Goal: Transaction & Acquisition: Purchase product/service

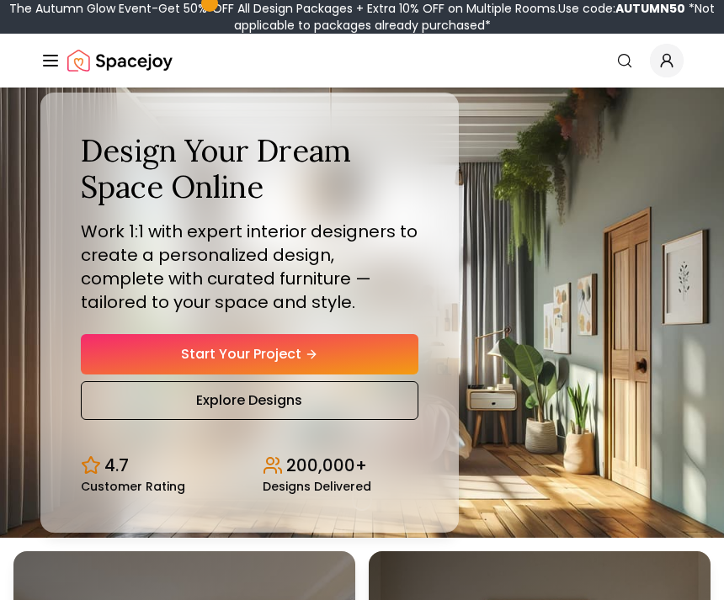
click at [360, 367] on link "Start Your Project" at bounding box center [250, 354] width 338 height 40
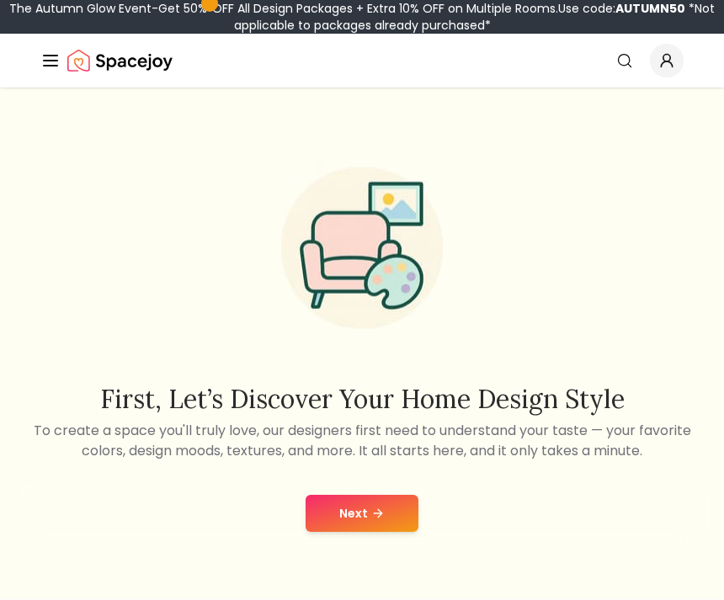
click at [352, 494] on div "Next" at bounding box center [361, 513] width 697 height 64
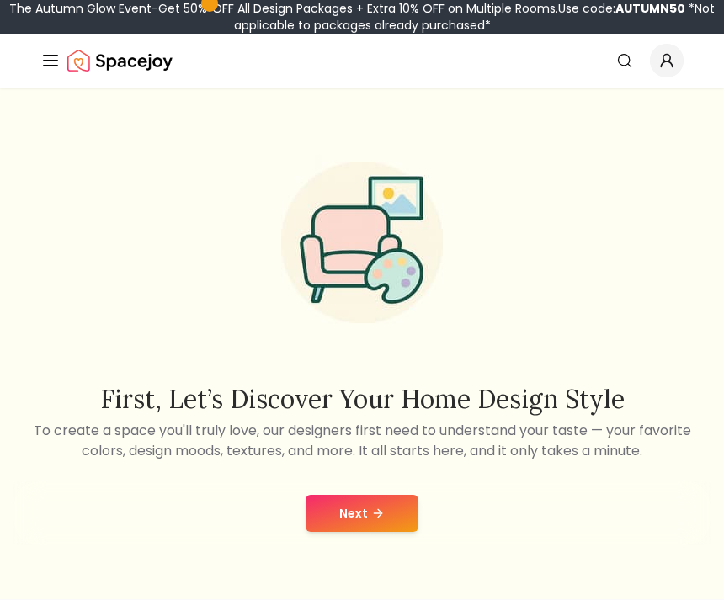
click at [391, 514] on button "Next" at bounding box center [362, 513] width 113 height 37
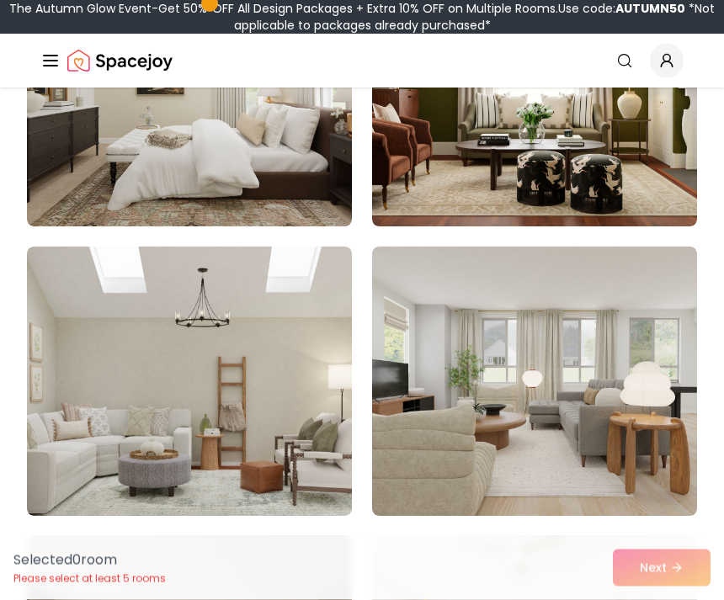
scroll to position [2669, 0]
click at [625, 412] on img at bounding box center [534, 381] width 325 height 269
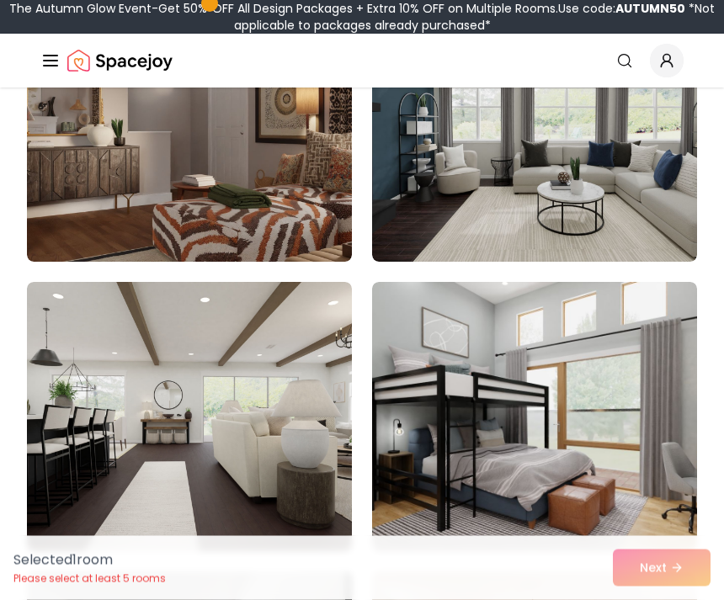
scroll to position [607, 0]
click at [596, 409] on img at bounding box center [534, 416] width 325 height 269
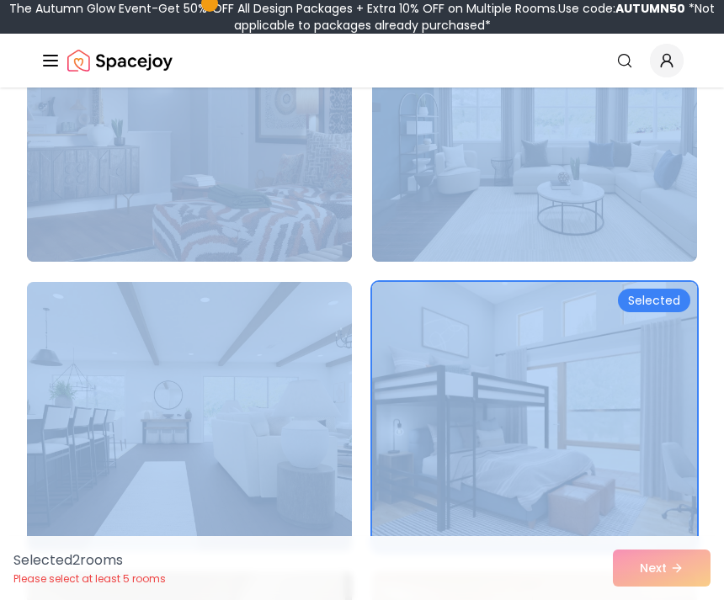
click at [476, 408] on img at bounding box center [534, 416] width 325 height 269
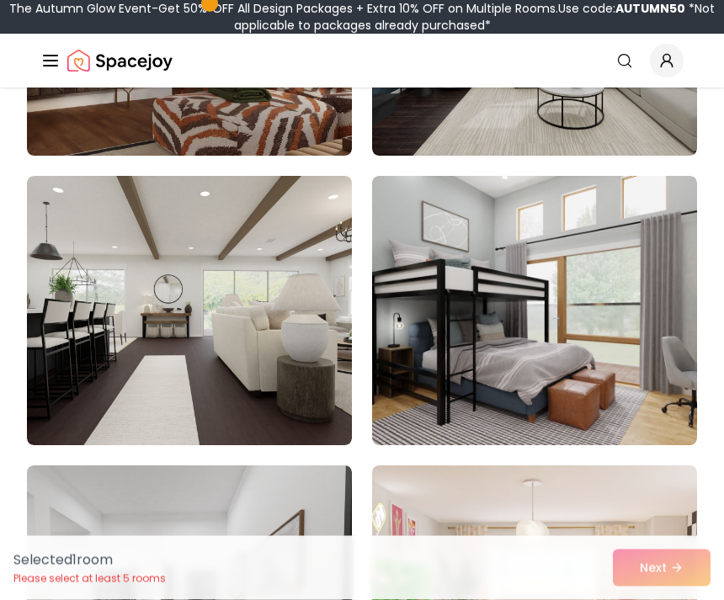
click at [451, 281] on img at bounding box center [534, 311] width 325 height 269
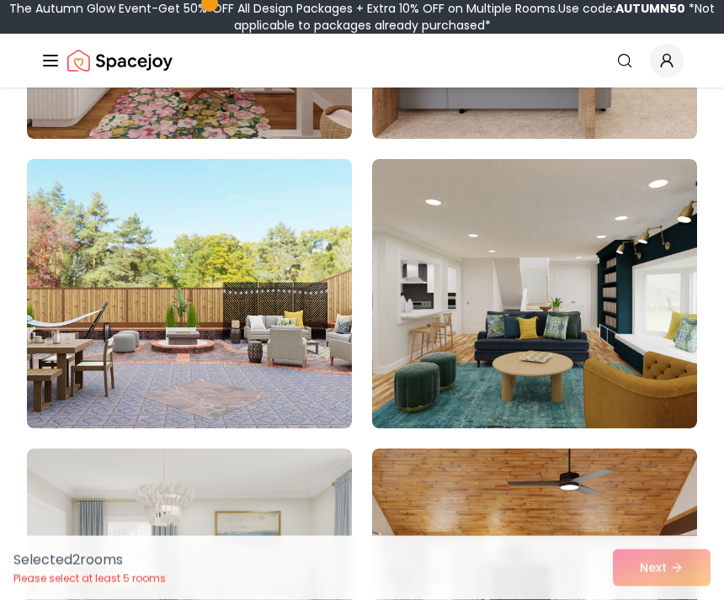
scroll to position [1583, 0]
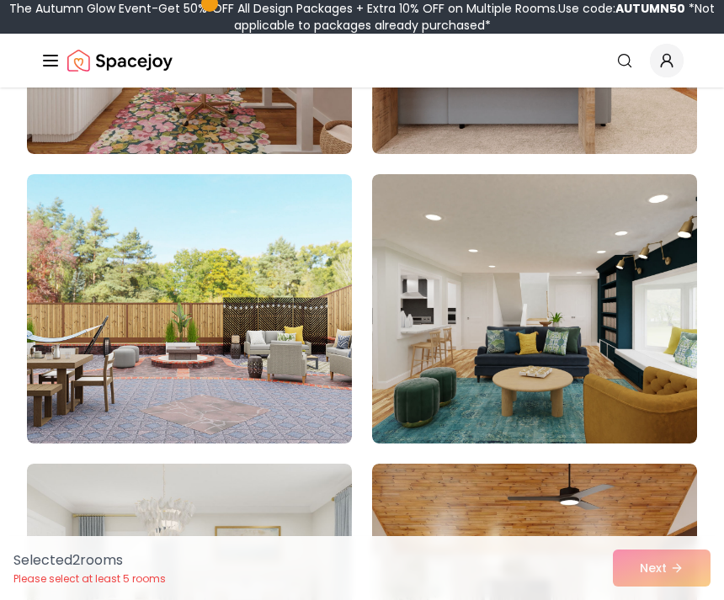
click at [289, 335] on img at bounding box center [189, 308] width 325 height 269
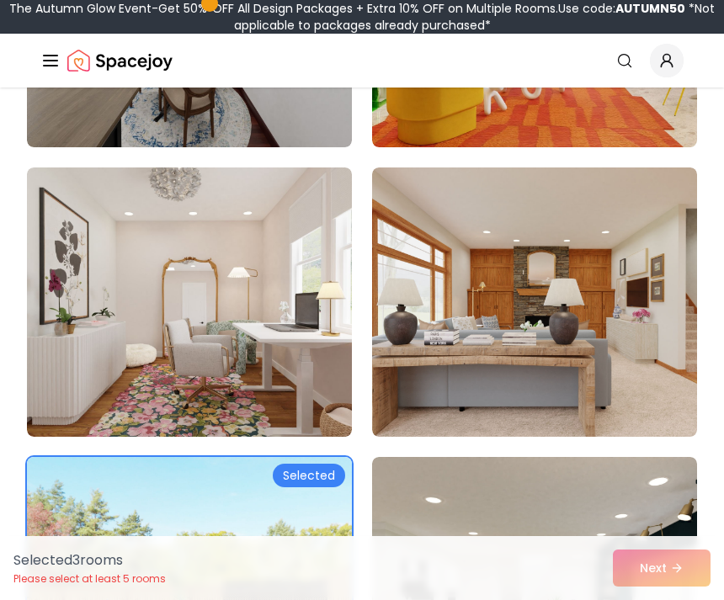
click at [261, 369] on img at bounding box center [189, 301] width 325 height 269
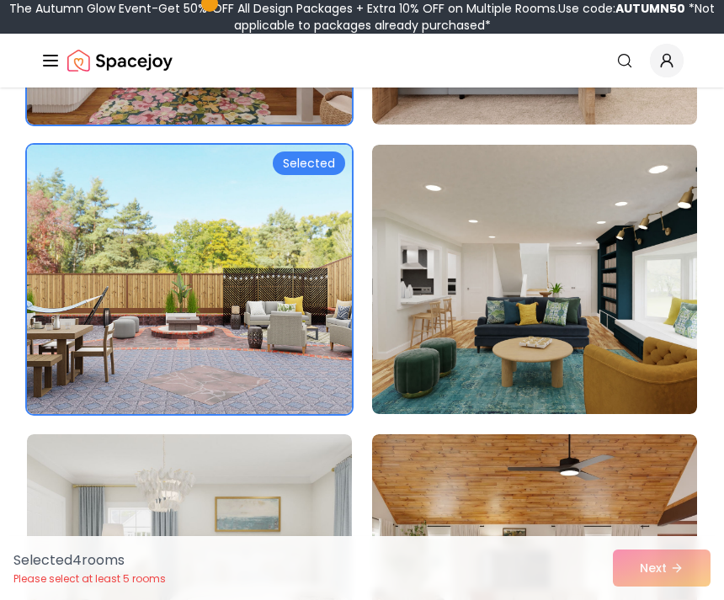
scroll to position [1661, 0]
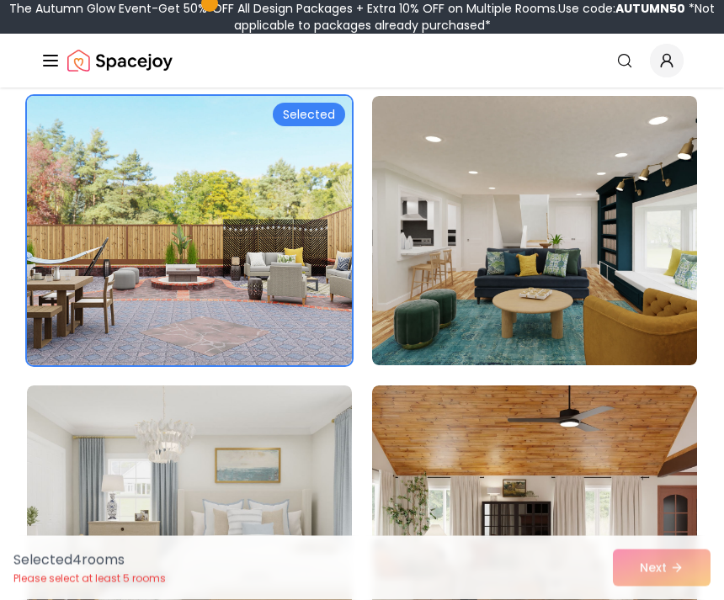
click at [658, 599] on div "Selected 4 room s Please select at least 5 rooms Next" at bounding box center [362, 568] width 724 height 64
click at [680, 599] on div "Selected 4 room s Please select at least 5 rooms Next" at bounding box center [362, 568] width 724 height 64
click at [652, 599] on div "Selected 4 room s Please select at least 5 rooms Next" at bounding box center [362, 568] width 724 height 64
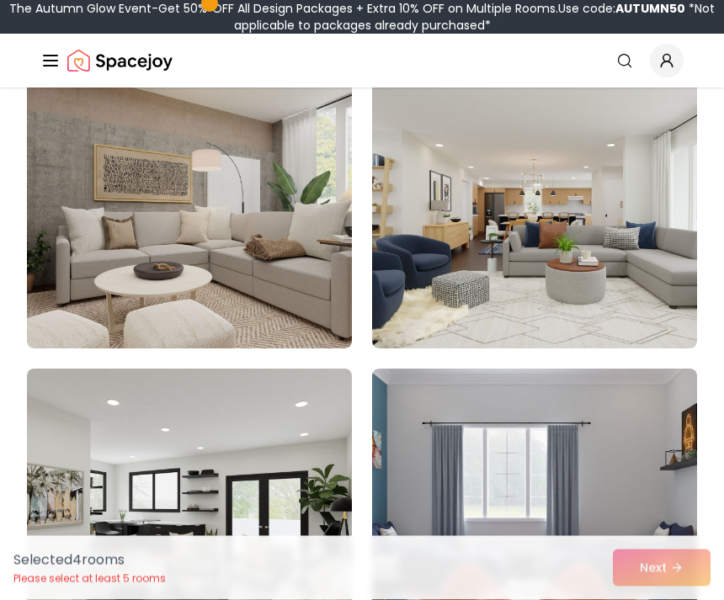
scroll to position [4284, 0]
click at [269, 529] on img at bounding box center [189, 503] width 325 height 269
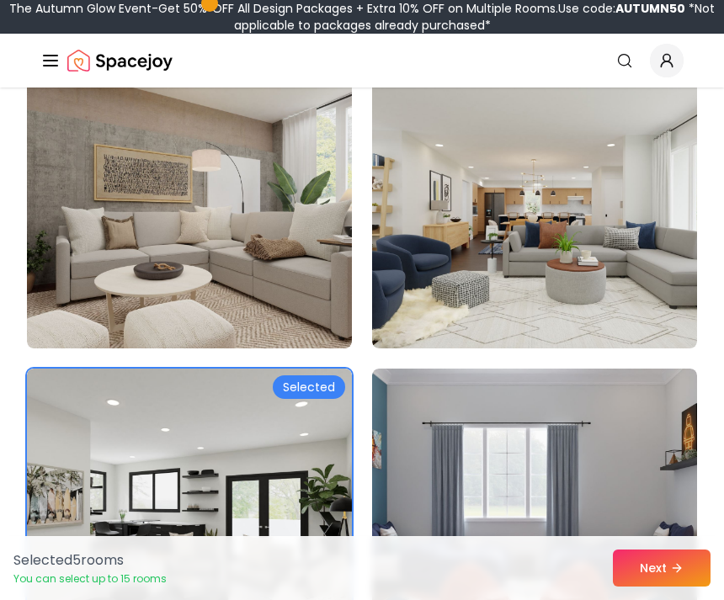
click at [662, 587] on button "Next" at bounding box center [662, 568] width 98 height 37
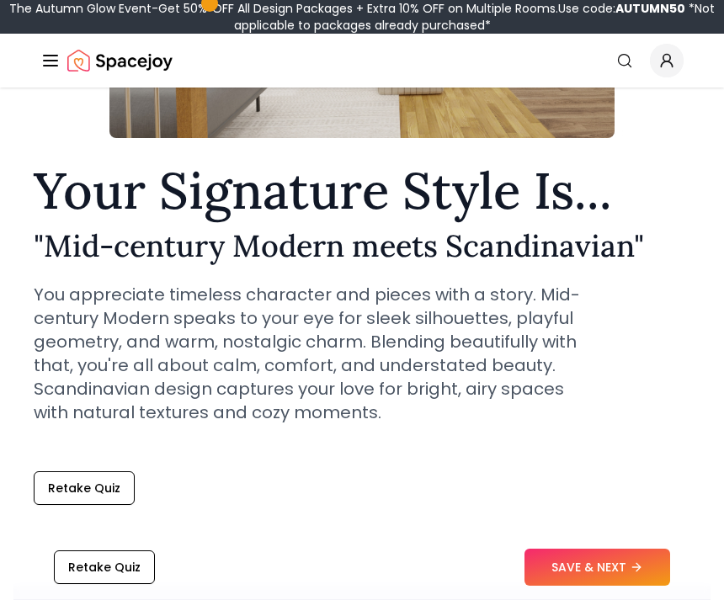
scroll to position [360, 0]
click at [643, 575] on icon at bounding box center [636, 567] width 13 height 13
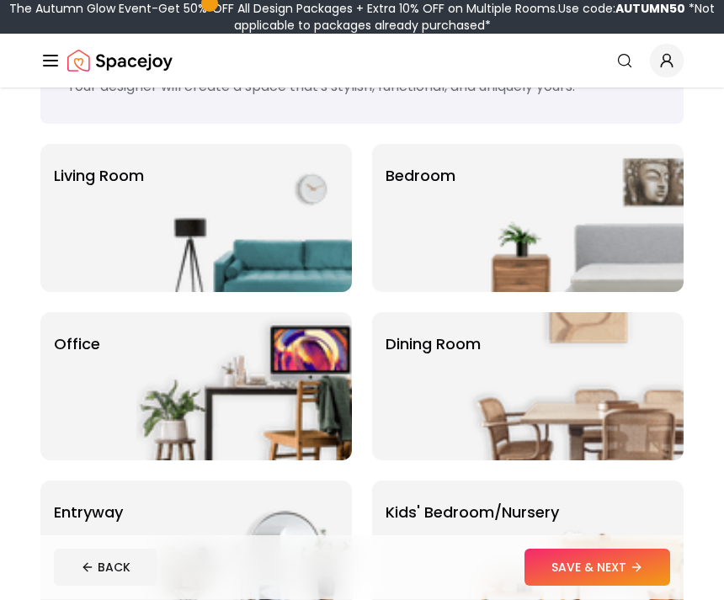
scroll to position [92, 0]
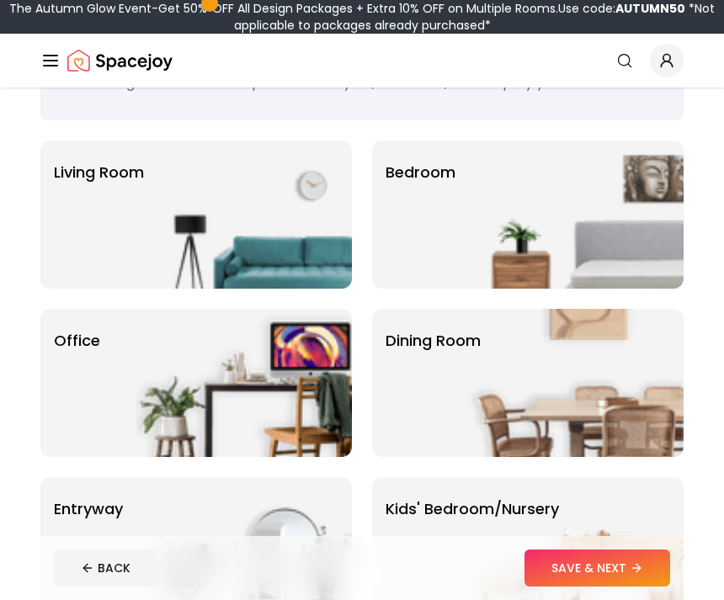
click at [259, 396] on img at bounding box center [243, 383] width 215 height 148
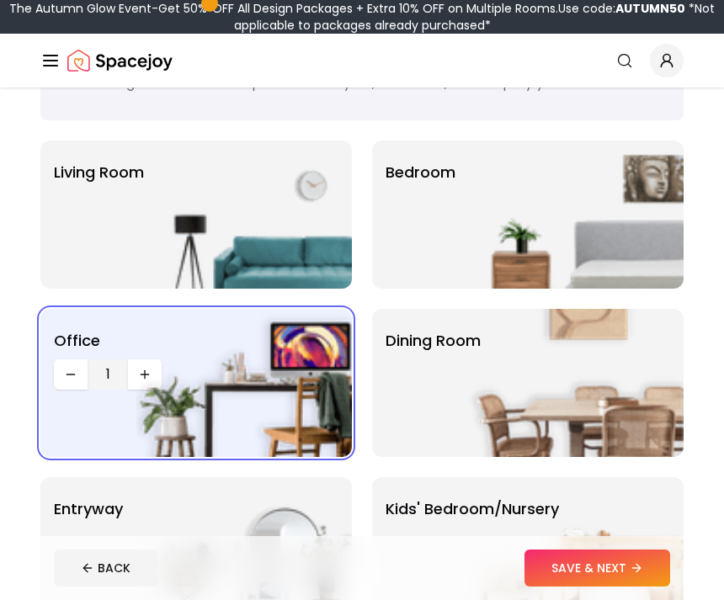
click at [501, 207] on img at bounding box center [575, 215] width 215 height 148
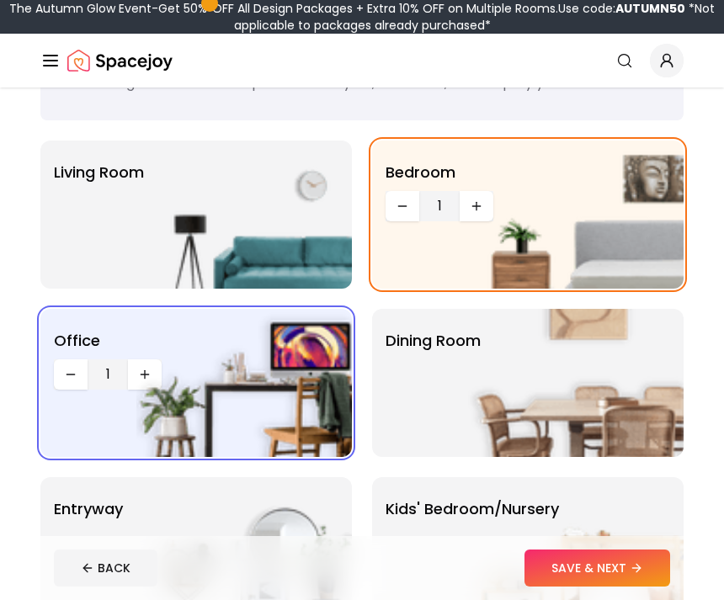
click at [264, 193] on img at bounding box center [243, 215] width 215 height 148
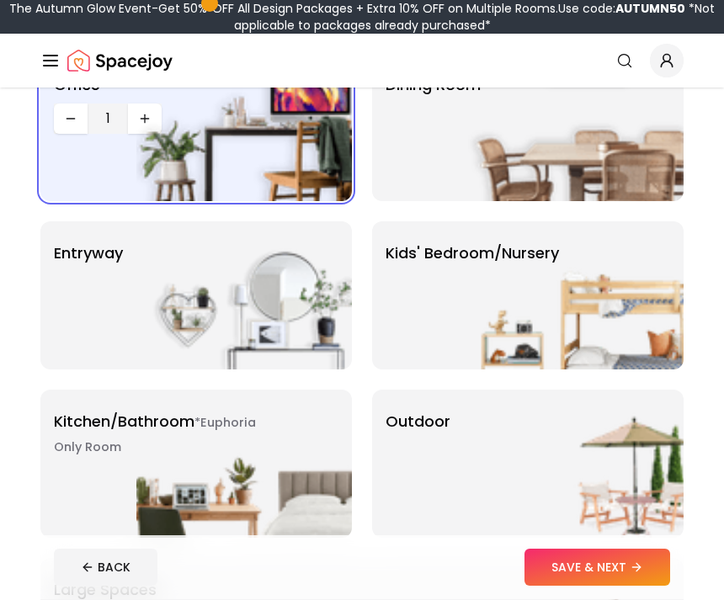
scroll to position [348, 0]
click at [595, 467] on img at bounding box center [575, 464] width 215 height 148
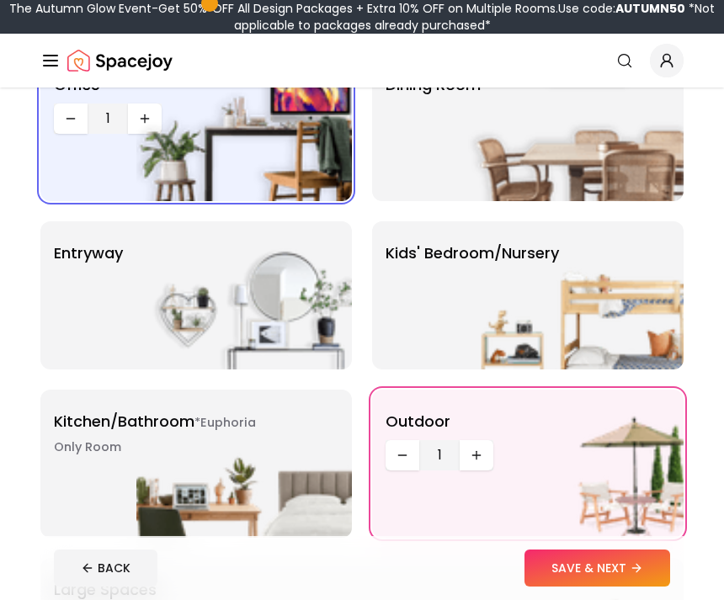
click at [278, 458] on img at bounding box center [243, 464] width 215 height 148
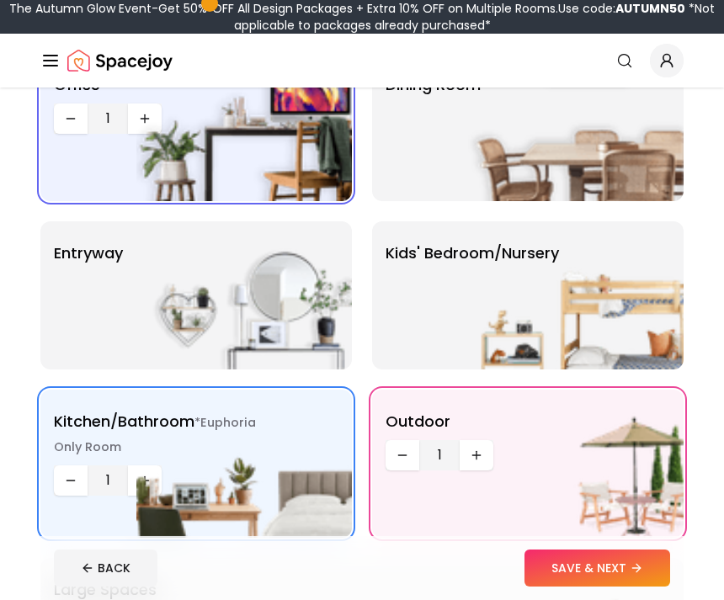
click at [146, 306] on img at bounding box center [243, 295] width 215 height 148
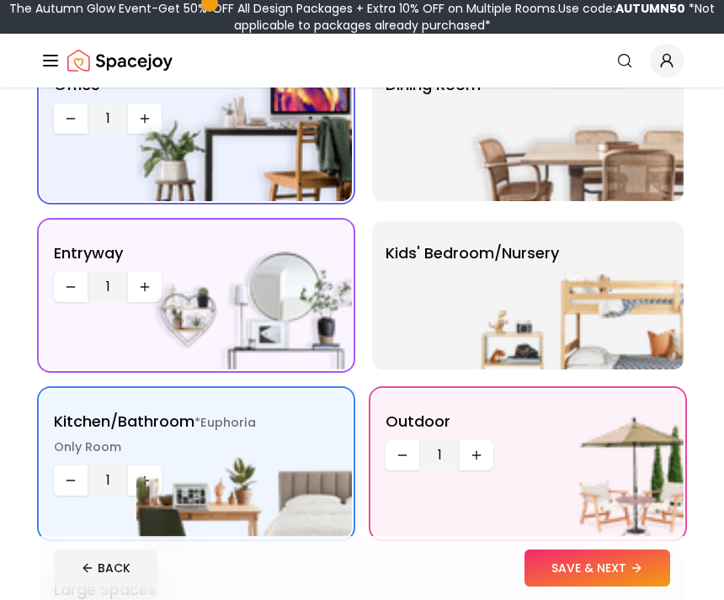
click at [146, 301] on img at bounding box center [243, 295] width 215 height 148
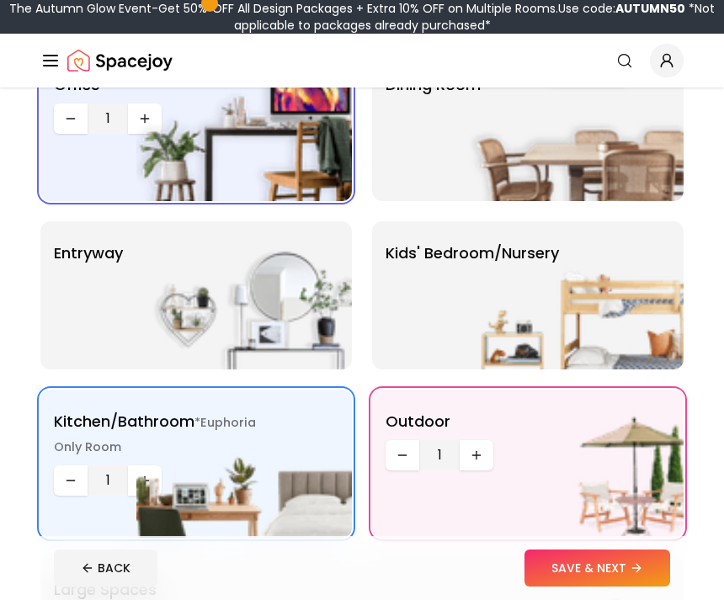
click at [604, 307] on img at bounding box center [575, 295] width 215 height 148
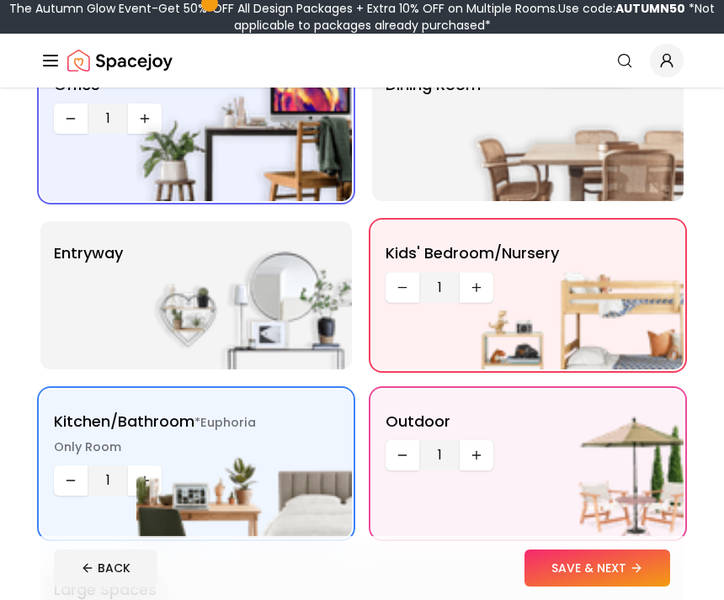
click at [574, 138] on img at bounding box center [575, 127] width 215 height 148
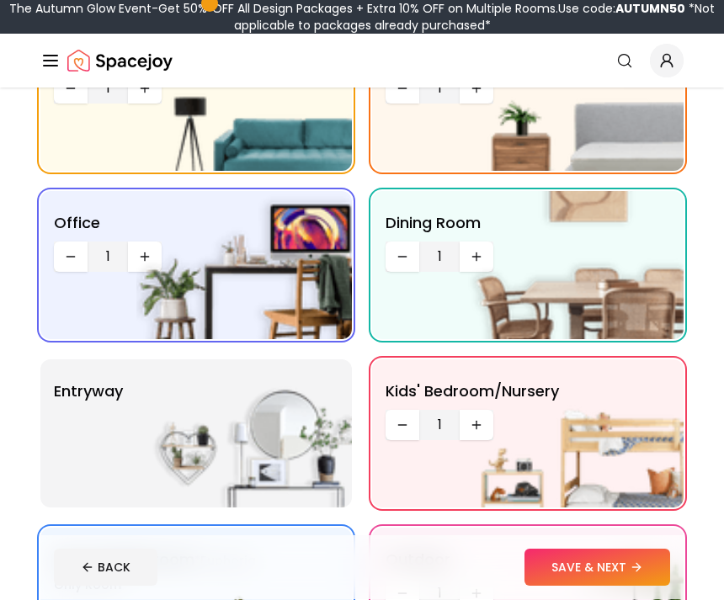
scroll to position [197, 0]
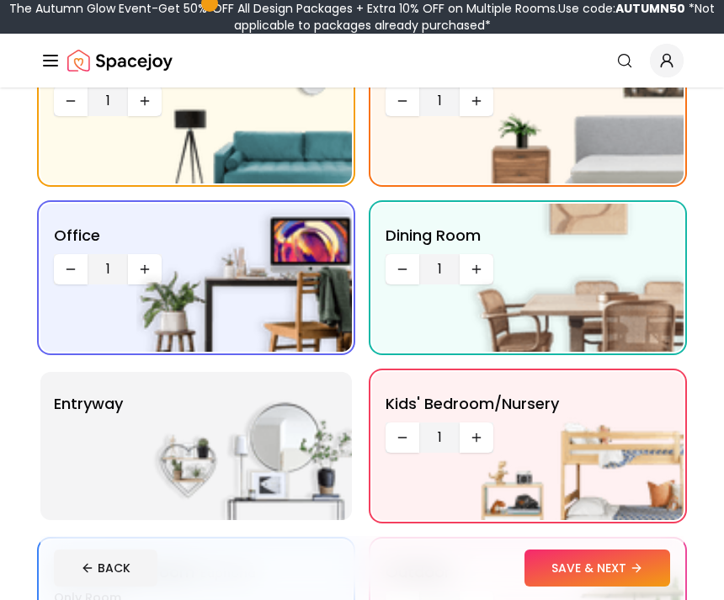
click at [616, 587] on button "SAVE & NEXT" at bounding box center [597, 568] width 146 height 37
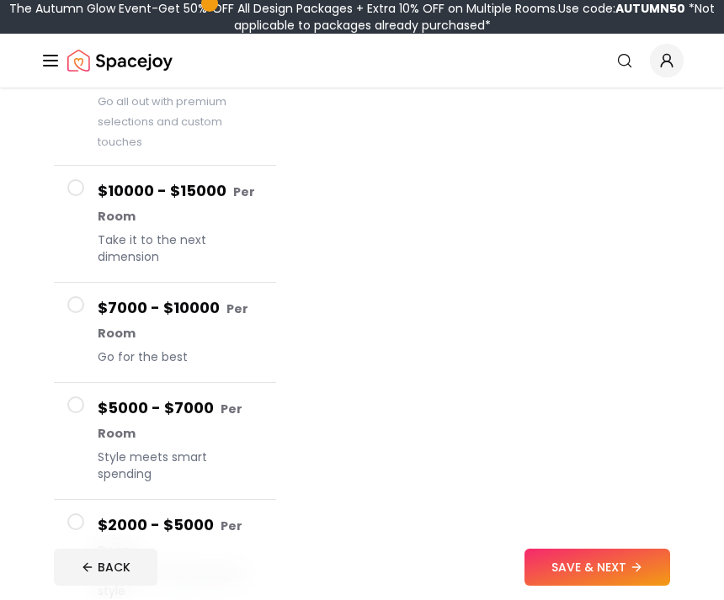
scroll to position [264, 0]
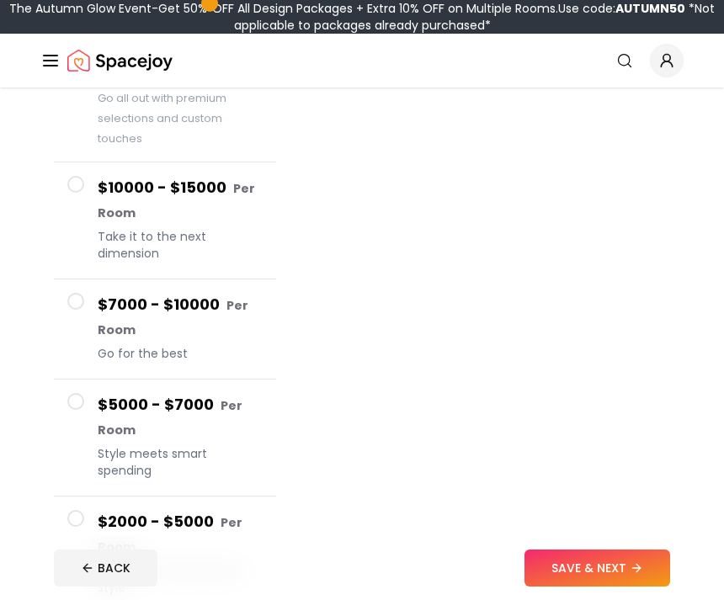
click at [630, 587] on button "SAVE & NEXT" at bounding box center [597, 568] width 146 height 37
